Goal: Transaction & Acquisition: Purchase product/service

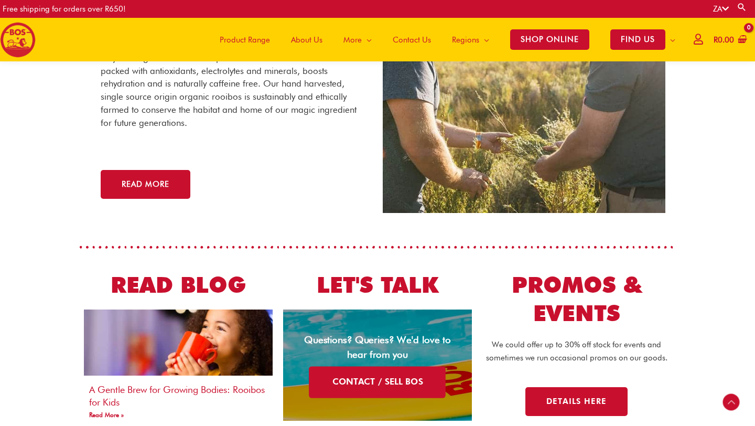
scroll to position [1969, 0]
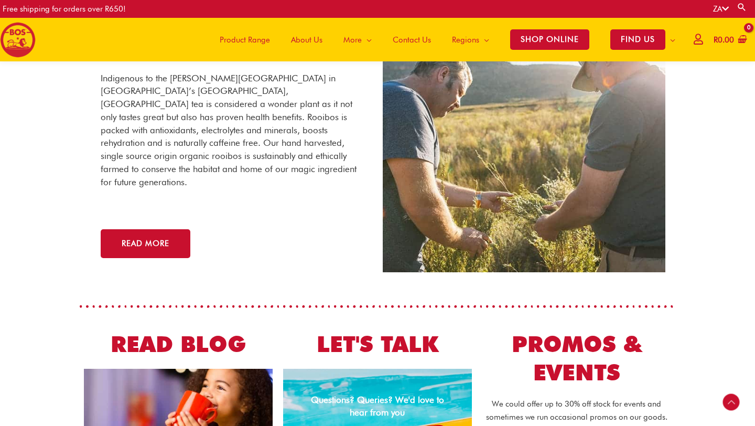
click at [248, 41] on span "Product Range" at bounding box center [245, 39] width 50 height 31
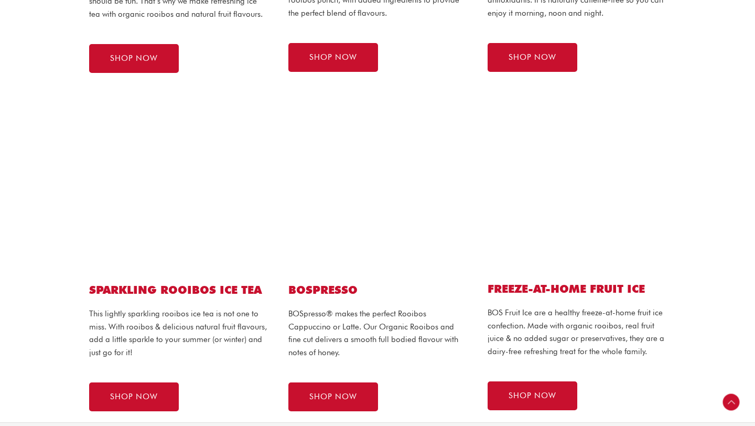
scroll to position [521, 0]
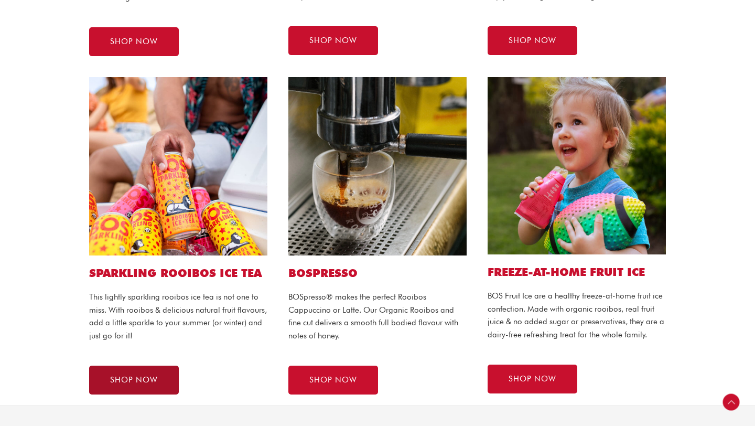
click at [154, 379] on span "SHOP NOW" at bounding box center [134, 380] width 48 height 8
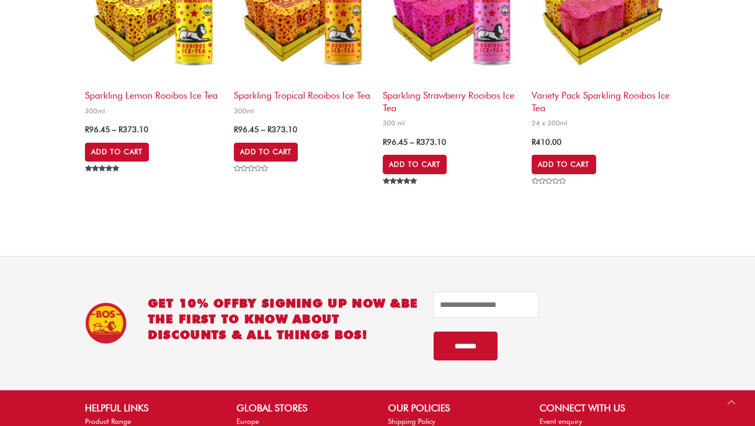
scroll to position [306, 0]
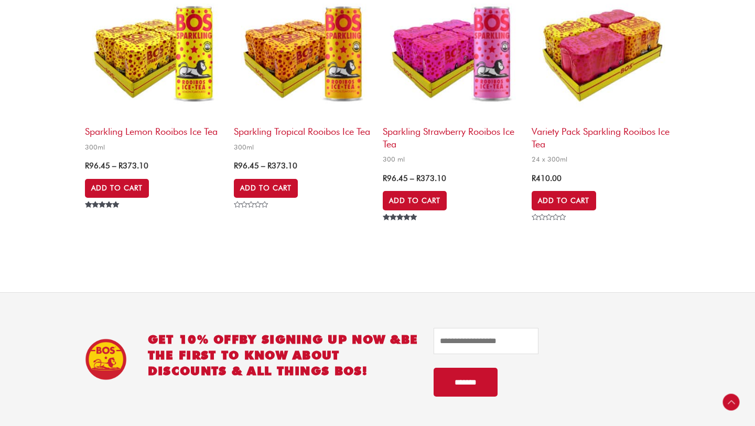
click at [426, 72] on img at bounding box center [452, 51] width 138 height 138
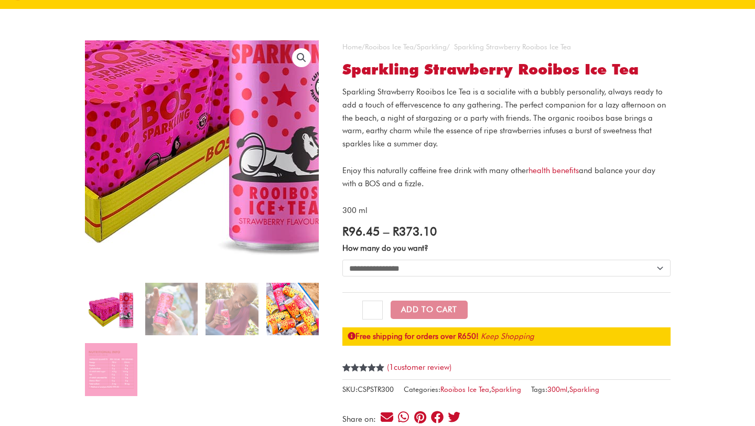
scroll to position [62, 0]
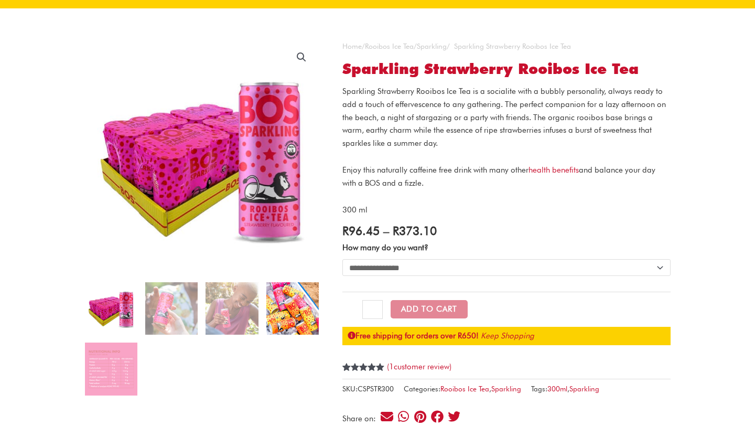
click at [281, 315] on img at bounding box center [292, 308] width 52 height 52
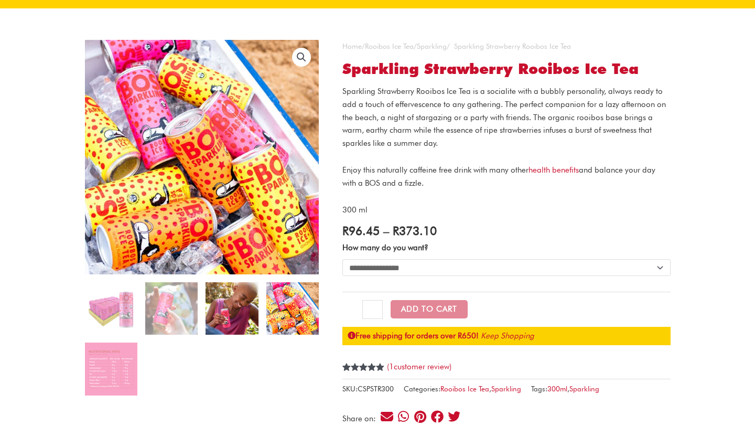
click at [230, 312] on img at bounding box center [232, 308] width 52 height 52
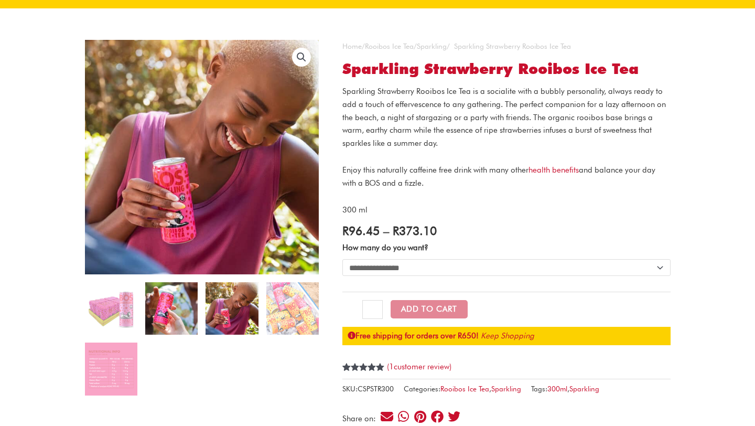
click at [175, 321] on img at bounding box center [171, 308] width 52 height 52
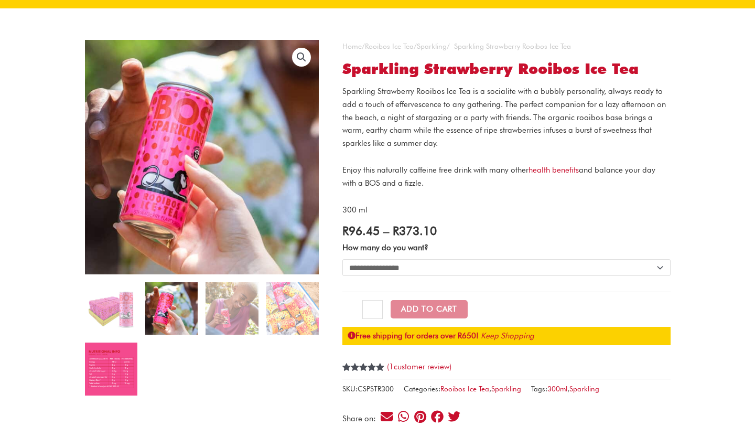
click at [119, 380] on img at bounding box center [111, 368] width 52 height 52
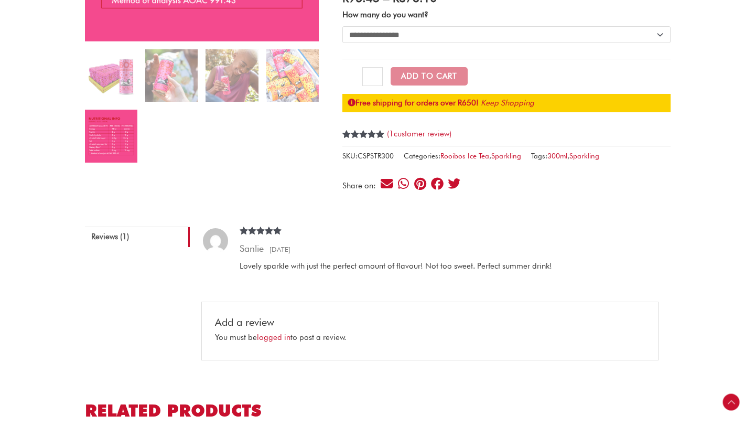
scroll to position [0, 0]
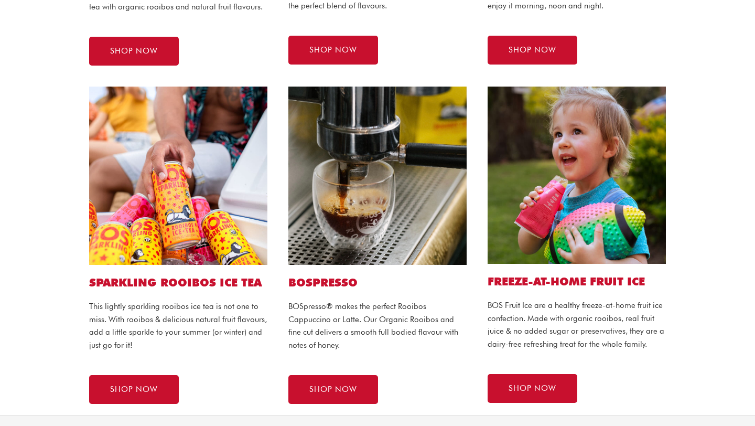
scroll to position [521, 0]
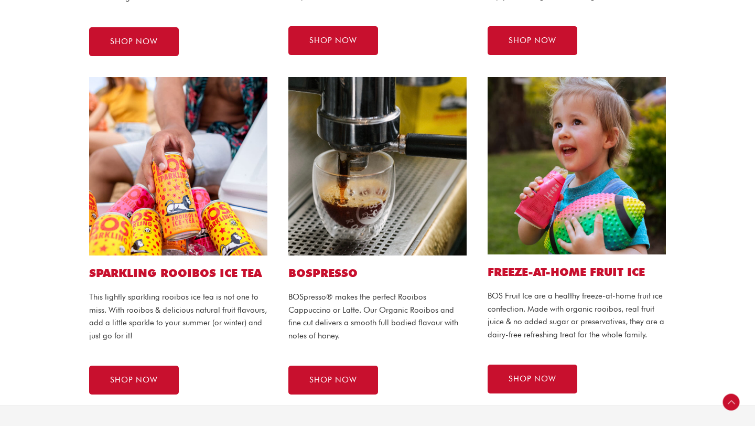
click at [375, 260] on div "BOSPRESSO BOSpresso® makes the perfect Rooibos Cappuccino or Latte. Our Organic…" at bounding box center [377, 236] width 199 height 338
click at [351, 388] on link "SHOP NOW" at bounding box center [333, 379] width 90 height 29
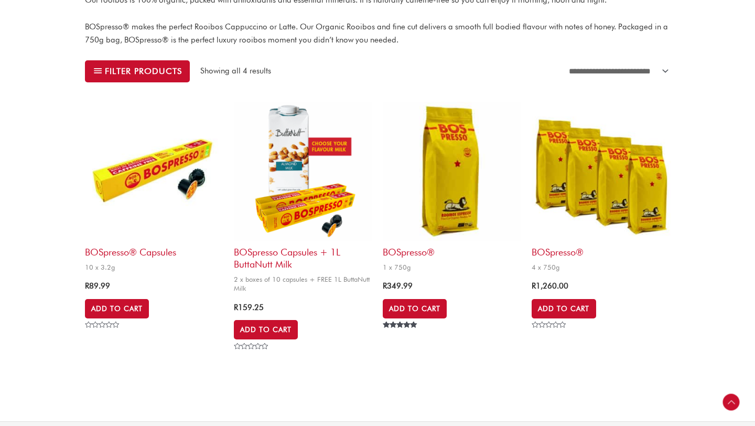
scroll to position [332, 0]
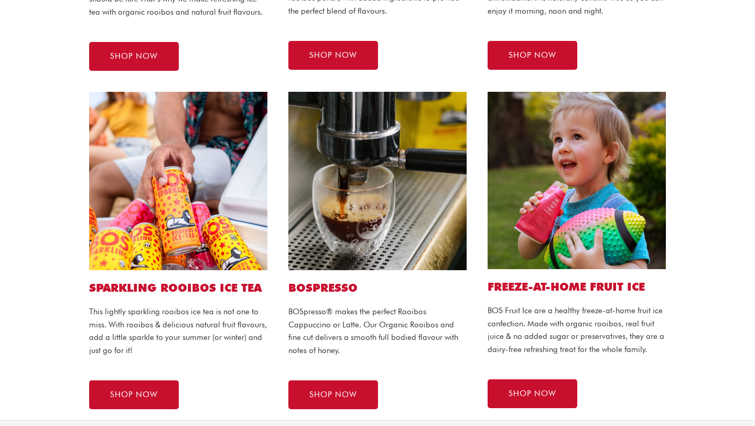
scroll to position [521, 0]
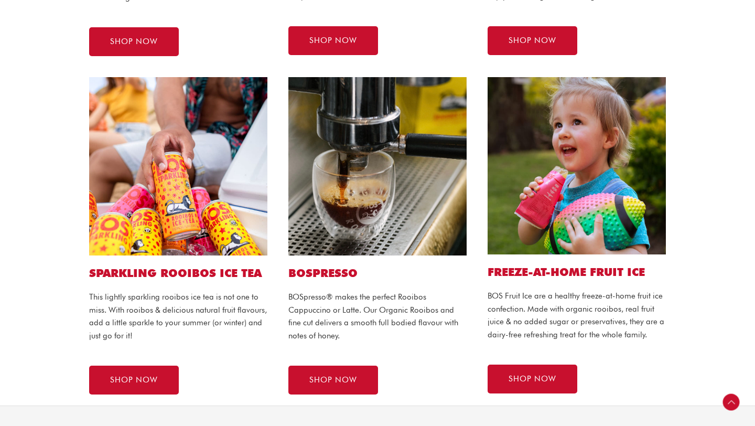
click at [525, 211] on img at bounding box center [577, 165] width 178 height 177
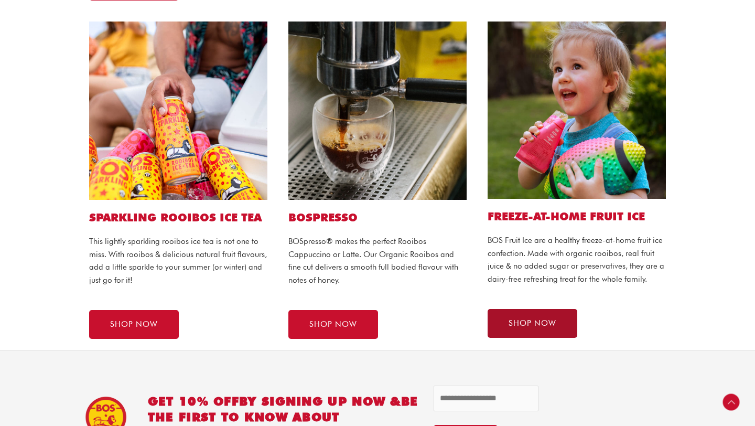
scroll to position [579, 0]
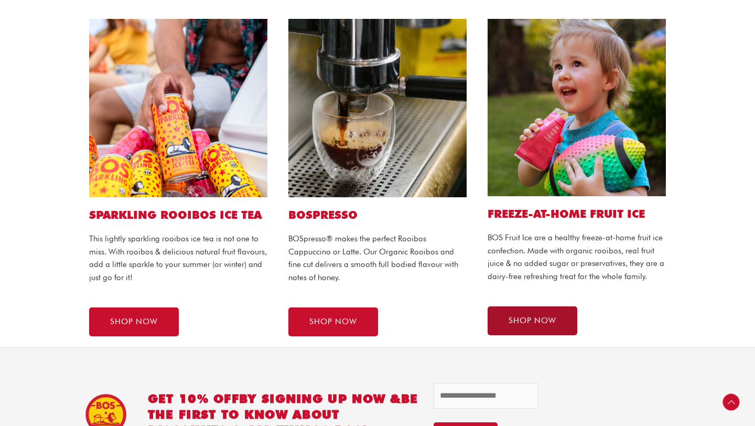
click at [534, 324] on span "SHOP NOW" at bounding box center [533, 321] width 48 height 8
